Goal: Ask a question

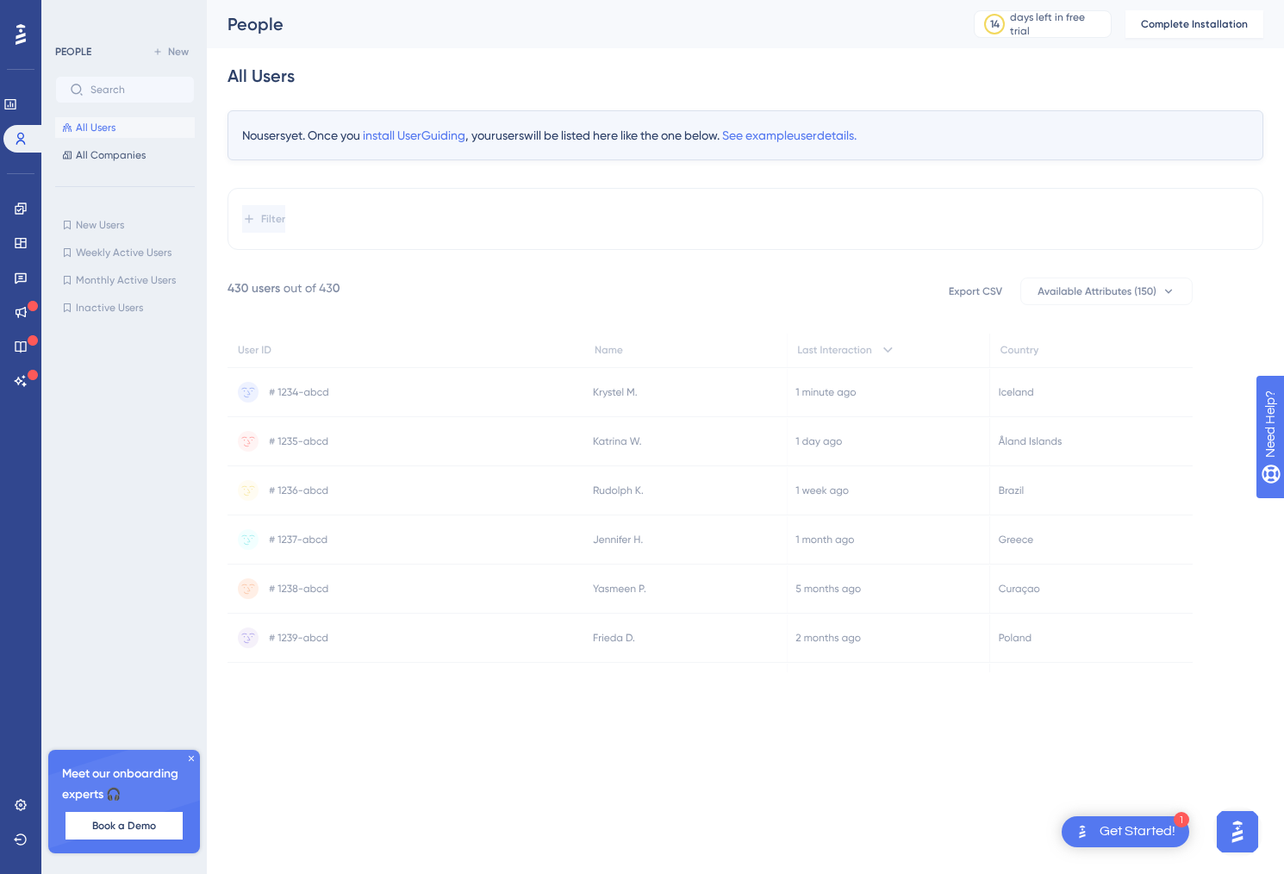
click at [510, 295] on icon at bounding box center [709, 494] width 965 height 434
click at [97, 152] on span "All Companies" at bounding box center [111, 155] width 70 height 14
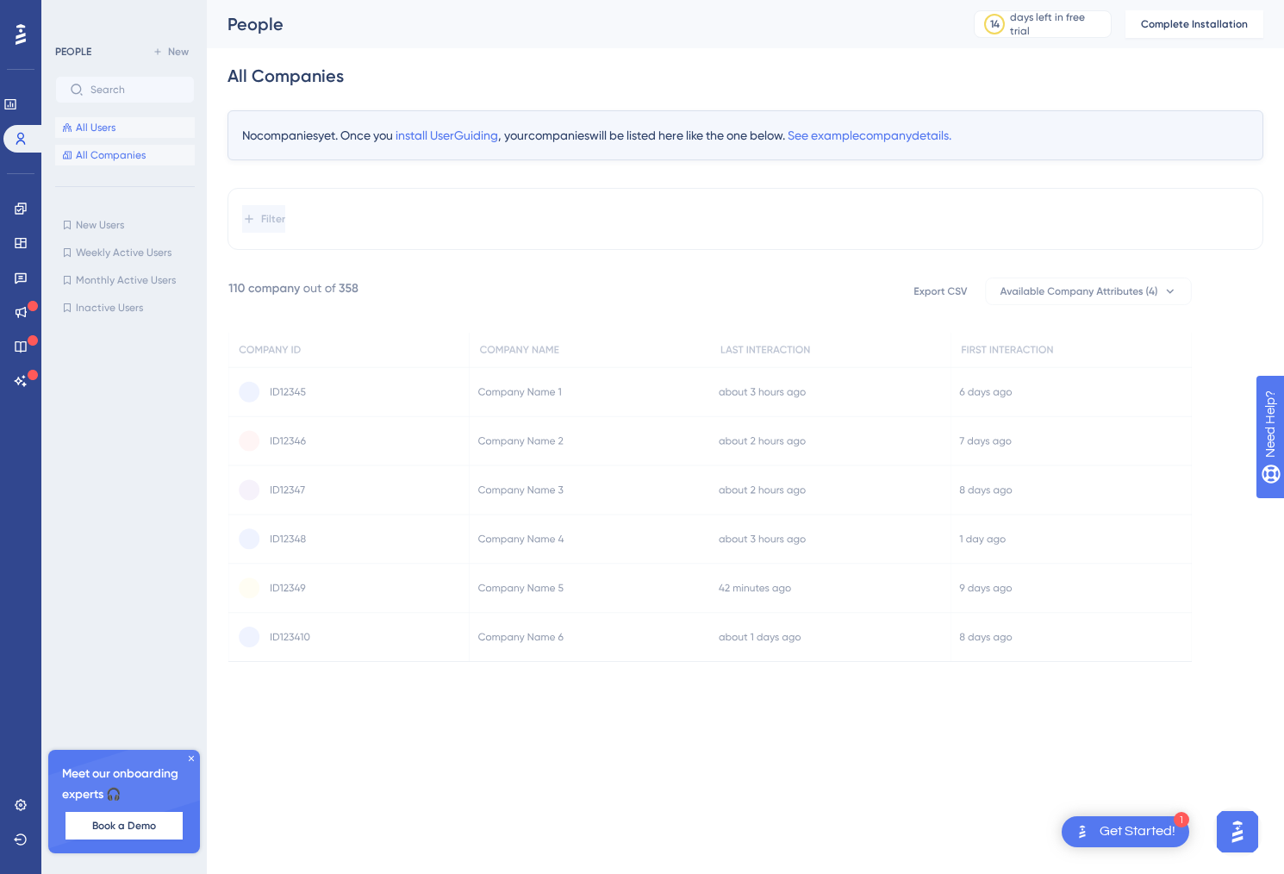
click at [114, 136] on button "All Users" at bounding box center [125, 127] width 140 height 21
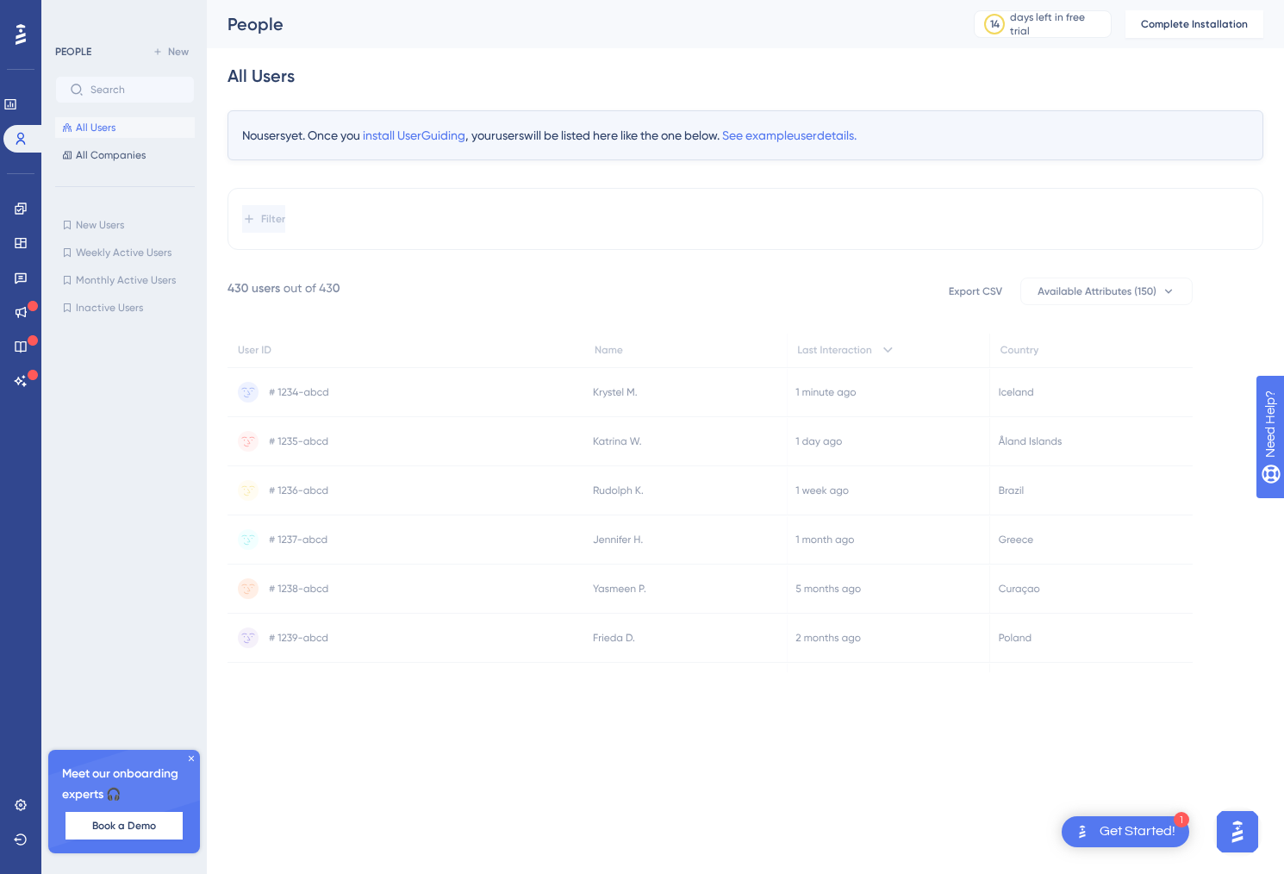
click at [495, 266] on div "No users yet. Once you install UserGuiding , your users will be listed here lik…" at bounding box center [745, 391] width 1036 height 562
click at [16, 103] on icon at bounding box center [9, 104] width 11 height 10
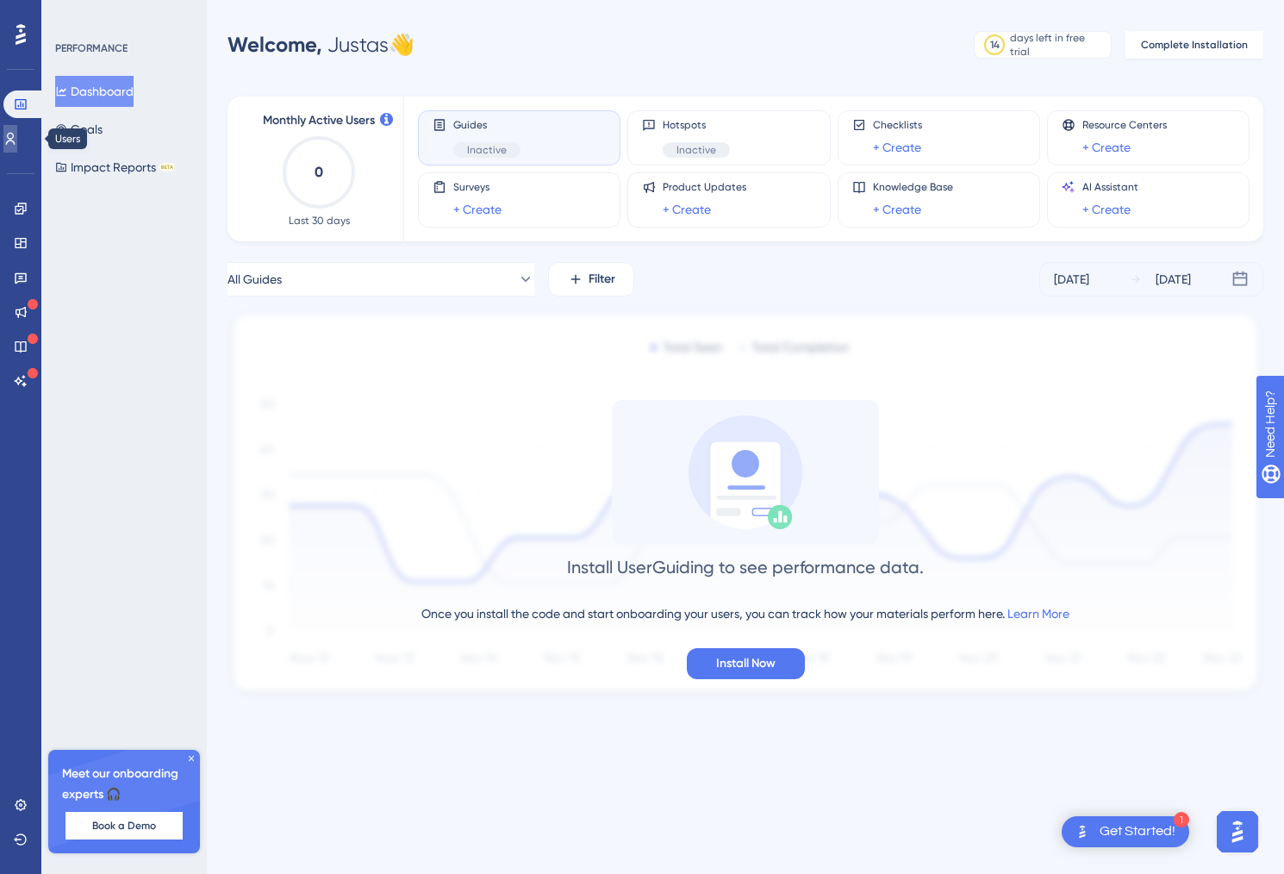
click at [17, 142] on link at bounding box center [10, 139] width 14 height 28
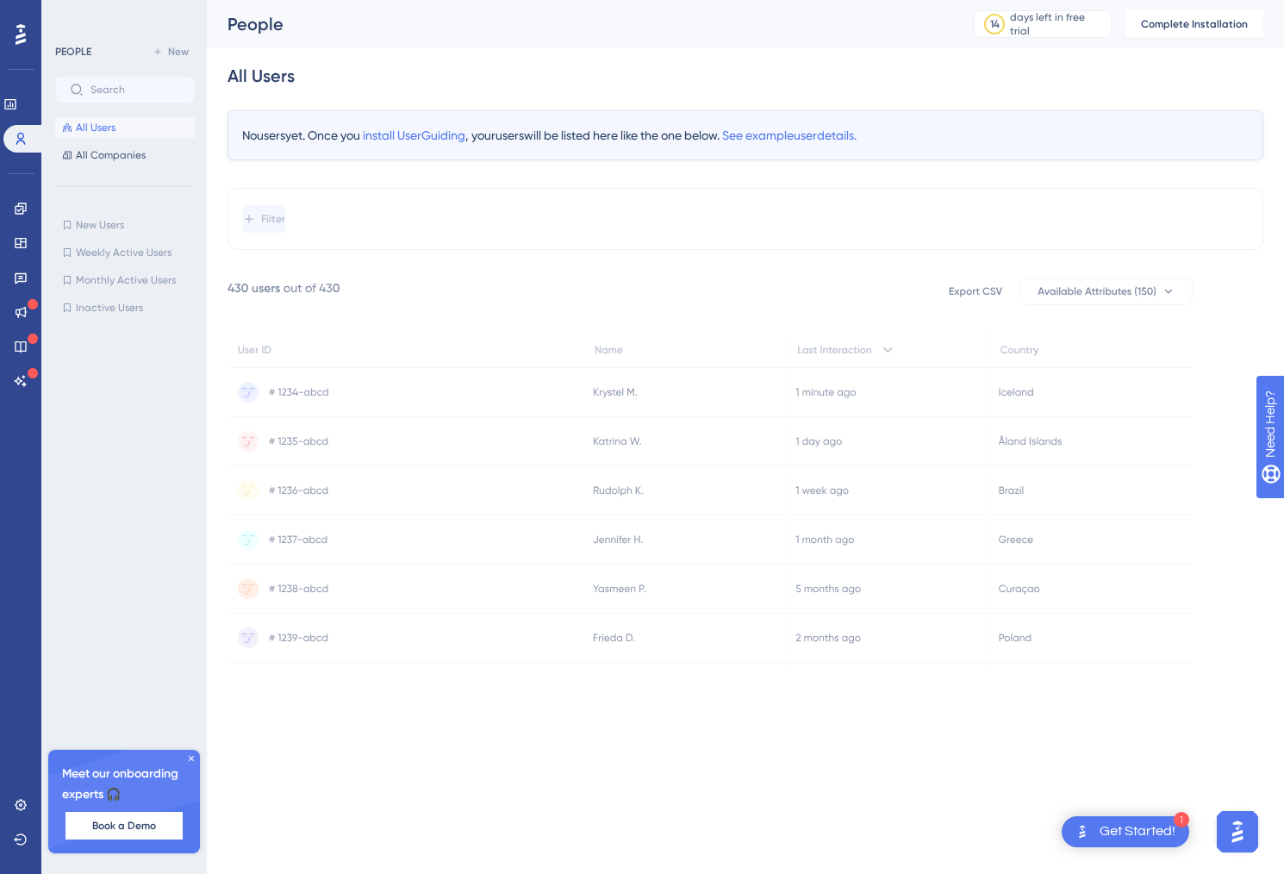
click at [1234, 825] on img "Open AI Assistant Launcher" at bounding box center [1237, 831] width 31 height 31
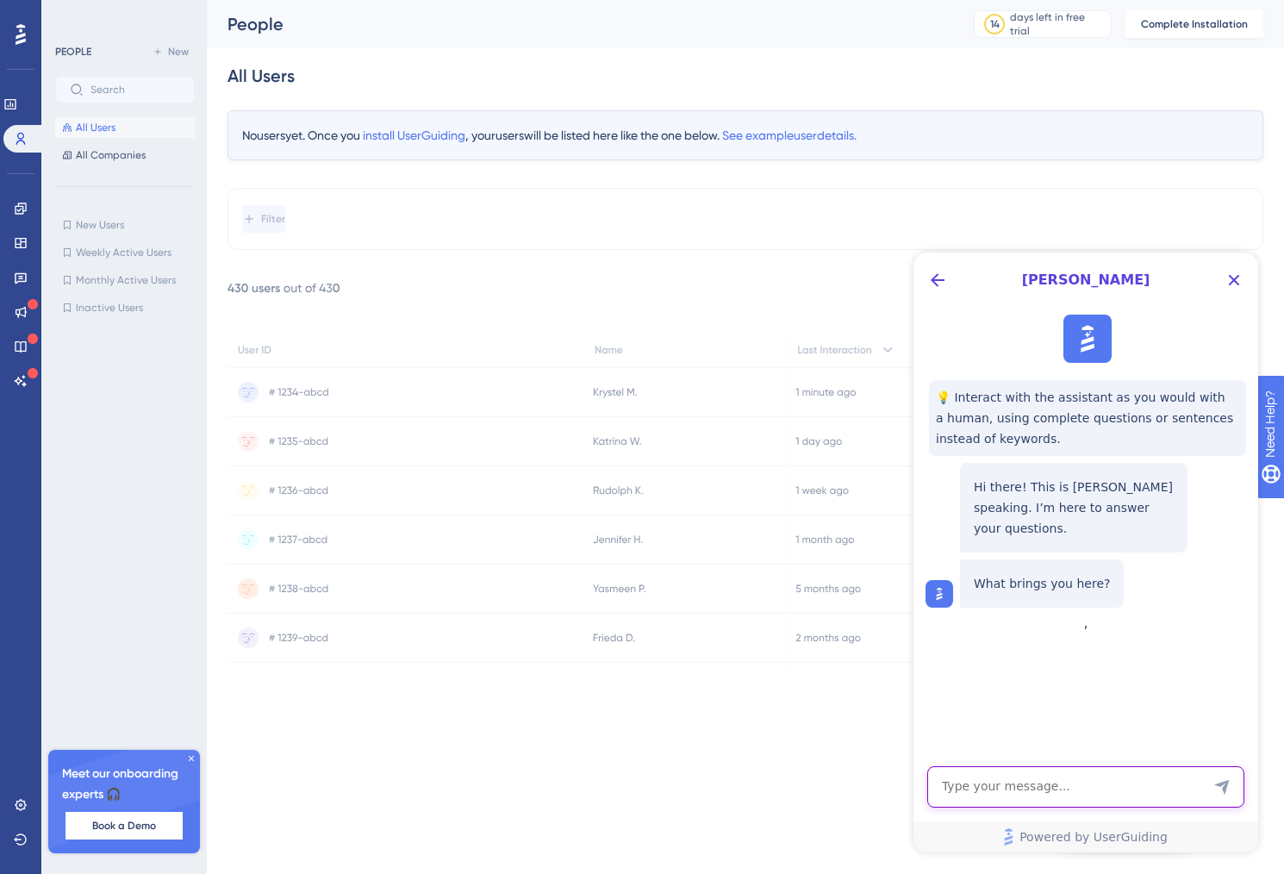
click at [1087, 805] on textarea "AI Assistant Text Input" at bounding box center [1085, 786] width 317 height 41
type textarea "hey - could you please add my account to our company profile created by my coll…"
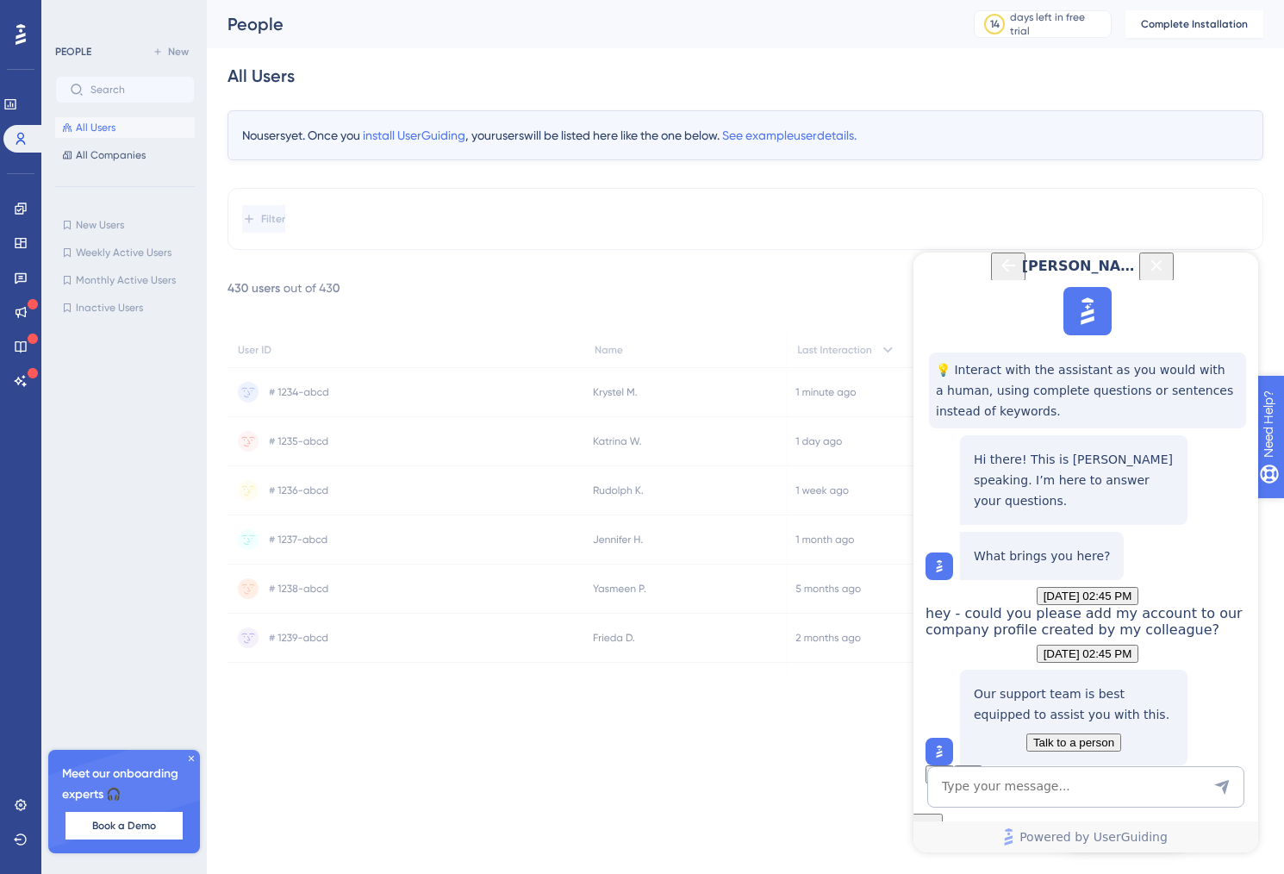
scroll to position [174, 0]
click at [1076, 736] on span "Talk to a person" at bounding box center [1073, 742] width 81 height 13
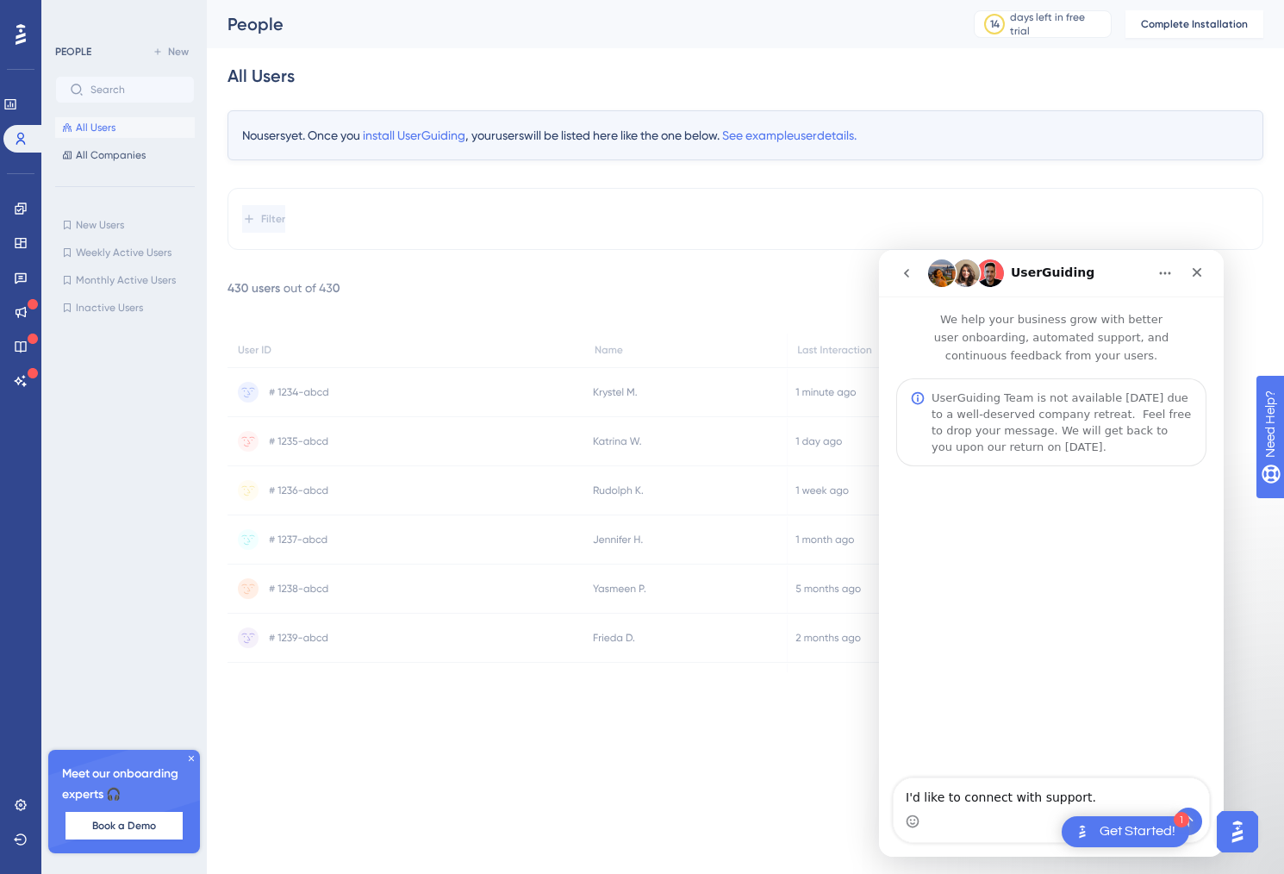
scroll to position [0, 0]
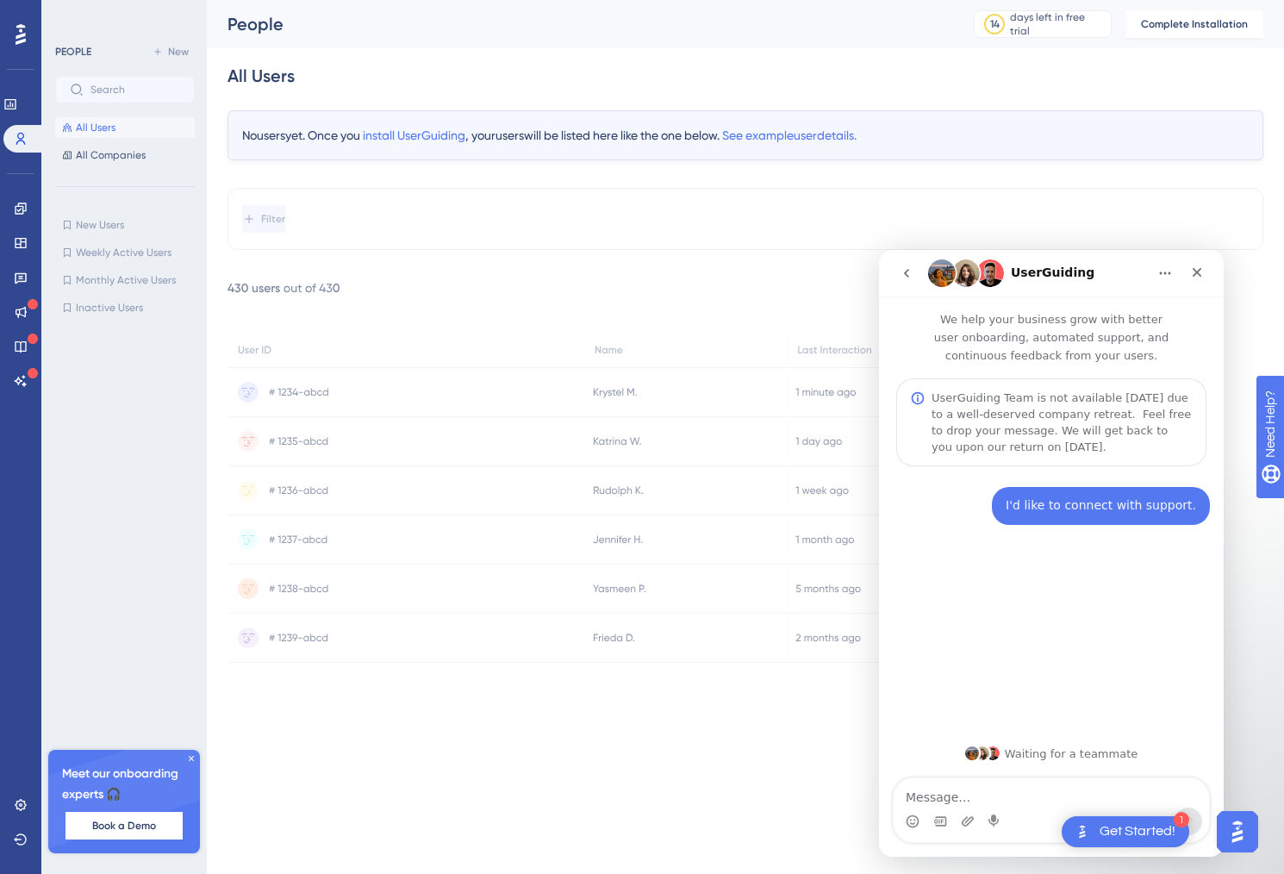
click at [1006, 791] on textarea "Message…" at bounding box center [1050, 792] width 315 height 29
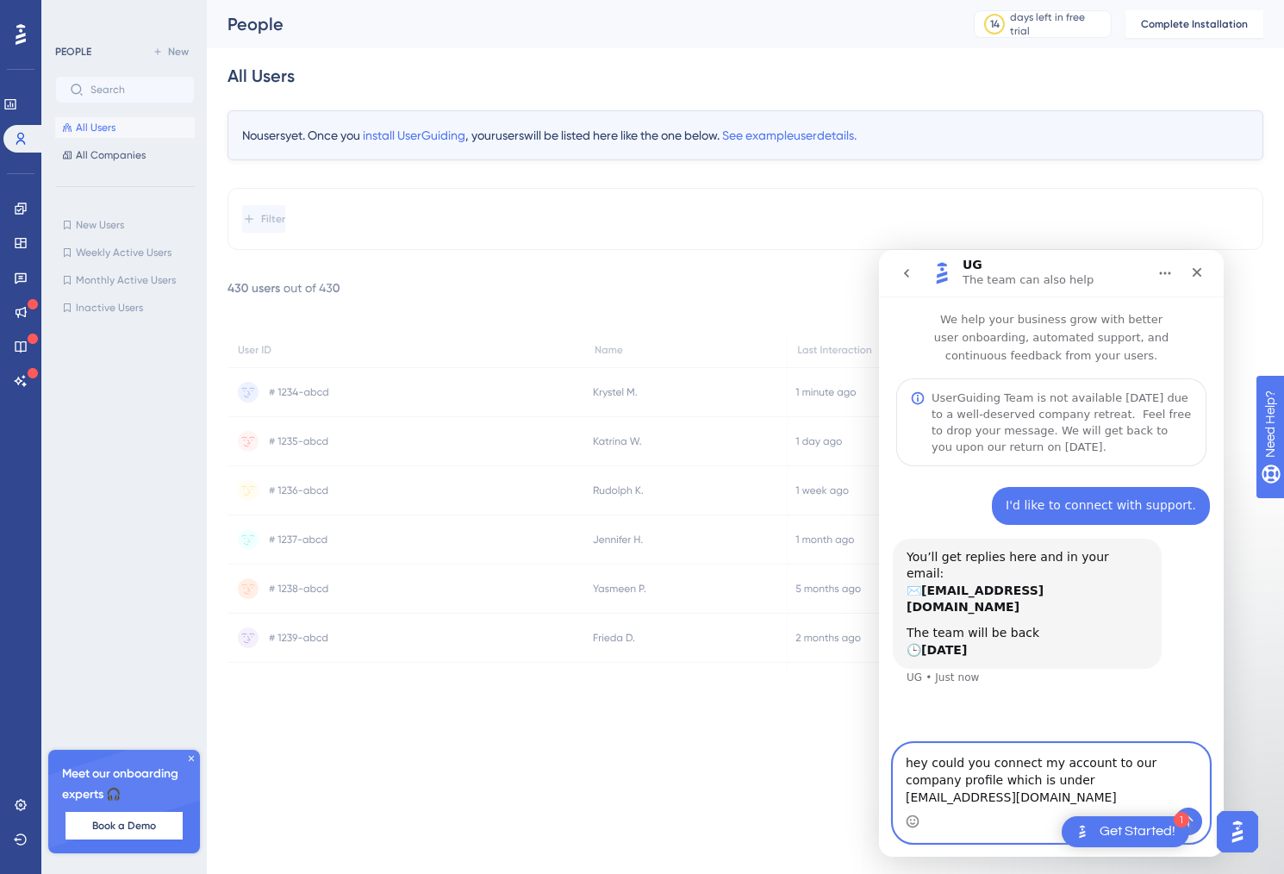
type textarea "hey could you connect my account to our company profile which is under laurynas…"
